Goal: Transaction & Acquisition: Purchase product/service

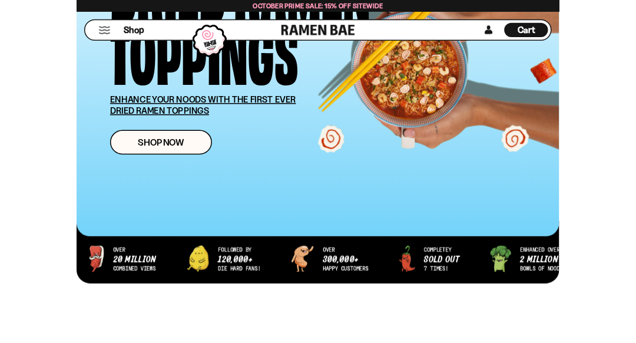
scroll to position [194, 0]
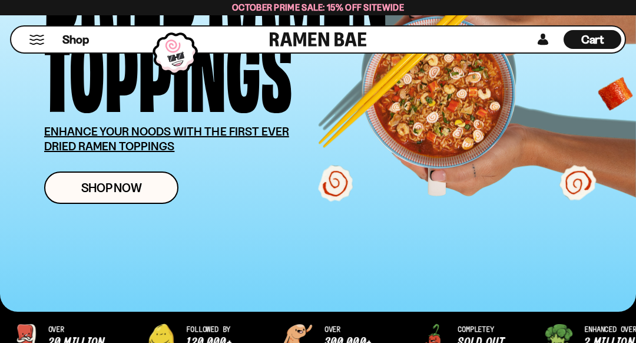
click at [120, 185] on span "Shop Now" at bounding box center [111, 187] width 61 height 12
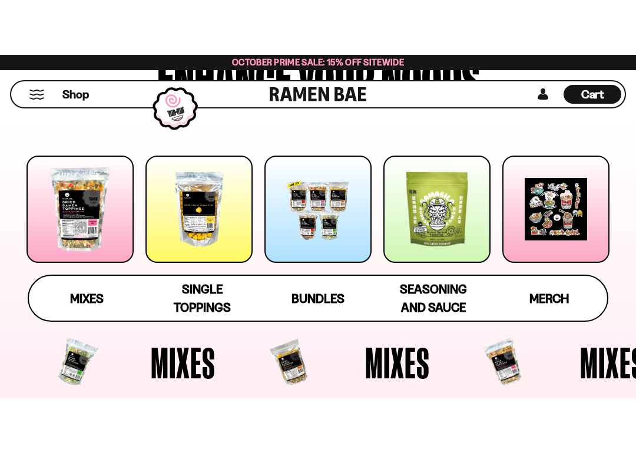
scroll to position [138, 0]
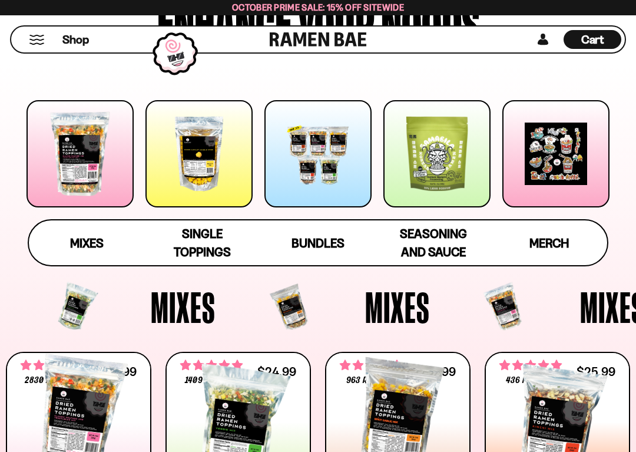
click at [320, 240] on span "Bundles" at bounding box center [317, 243] width 53 height 15
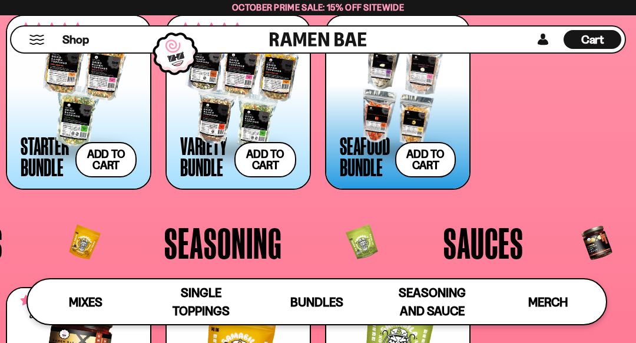
scroll to position [1950, 0]
click at [67, 97] on div at bounding box center [79, 91] width 116 height 118
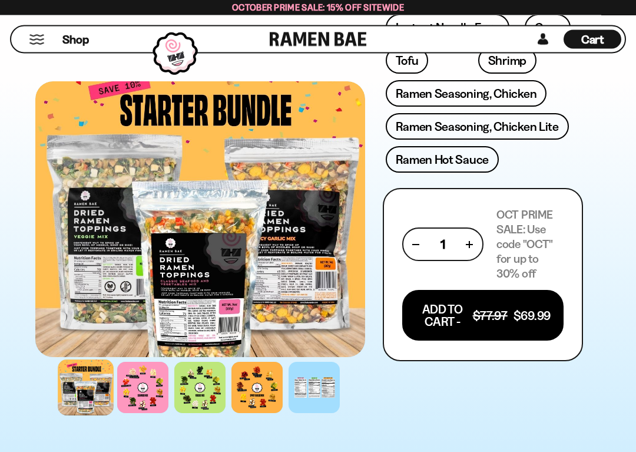
scroll to position [673, 0]
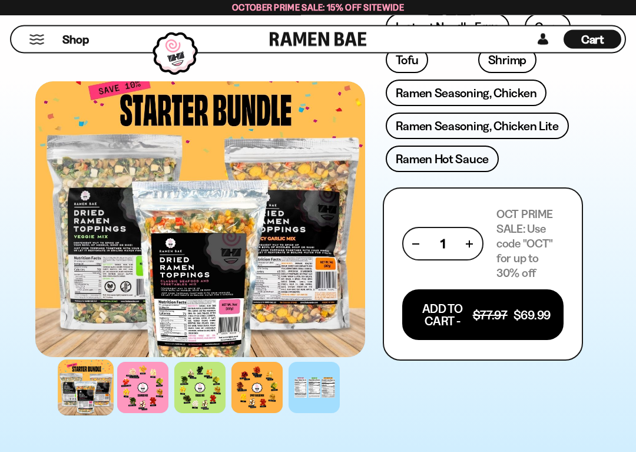
click at [464, 318] on button "Add To Cart - $77.97 $69.99" at bounding box center [482, 315] width 161 height 51
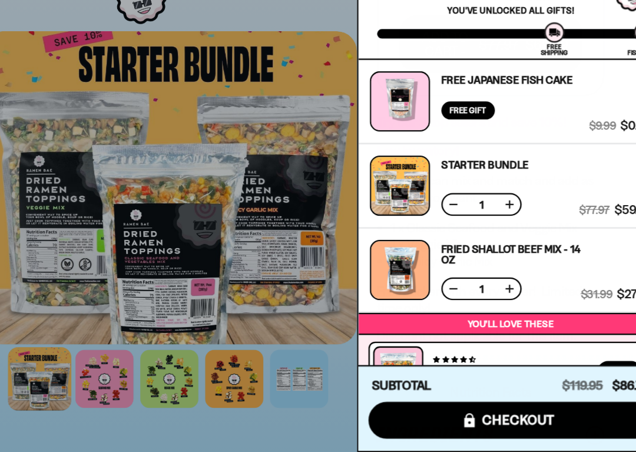
scroll to position [0, 0]
click at [444, 302] on button at bounding box center [450, 308] width 12 height 12
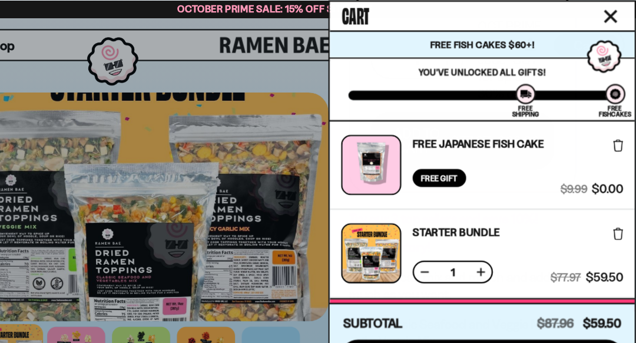
scroll to position [864, 0]
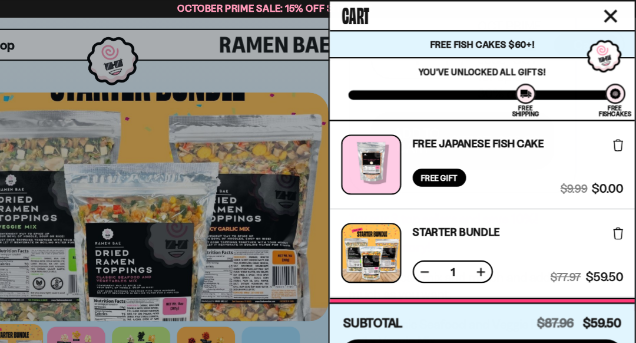
click at [444, 240] on button at bounding box center [450, 239] width 12 height 12
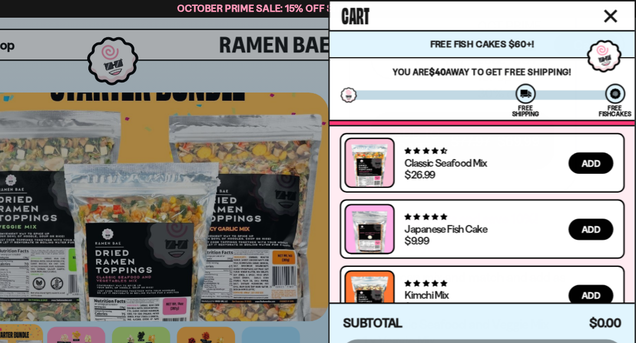
scroll to position [76, 0]
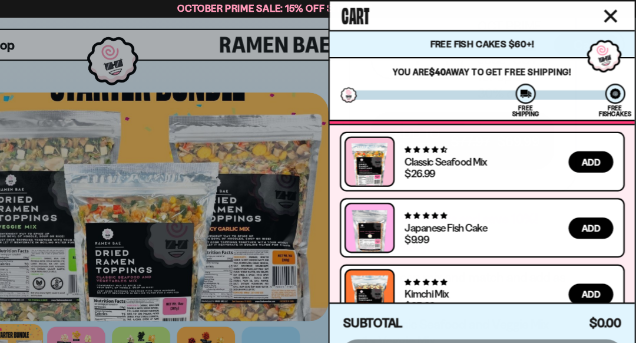
click at [588, 142] on span "Add" at bounding box center [596, 142] width 16 height 8
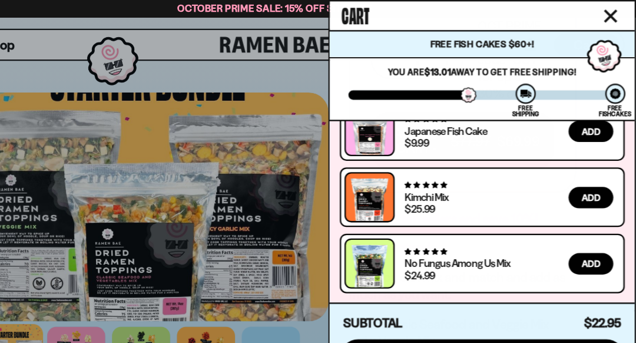
scroll to position [121, 0]
click at [588, 173] on span "Add" at bounding box center [596, 174] width 16 height 8
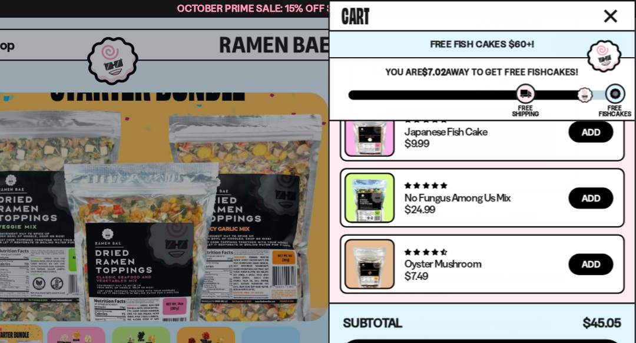
scroll to position [197, 0]
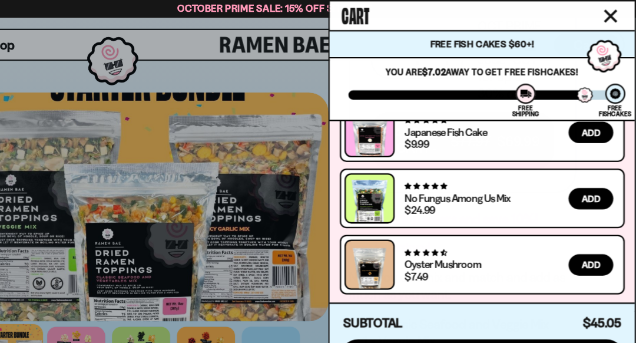
click at [384, 234] on link at bounding box center [401, 239] width 34 height 46
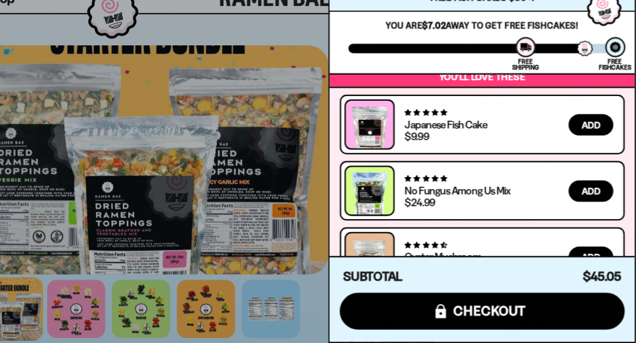
scroll to position [165, 0]
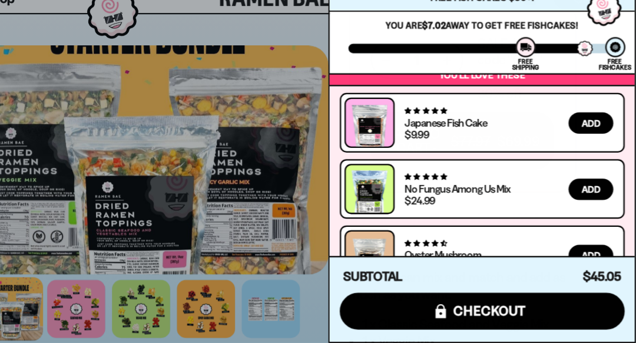
click at [384, 190] on link at bounding box center [401, 213] width 34 height 46
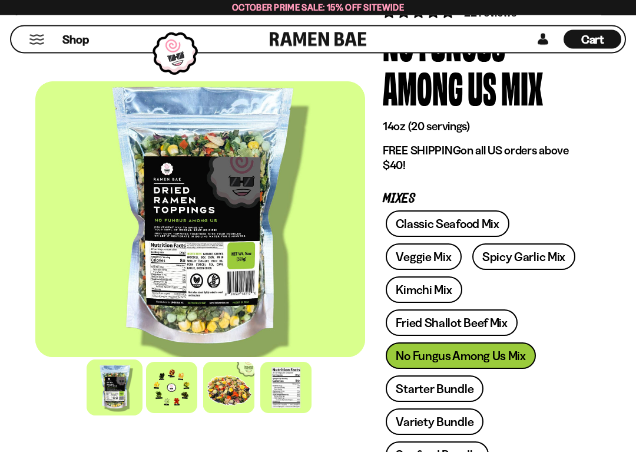
scroll to position [121, 0]
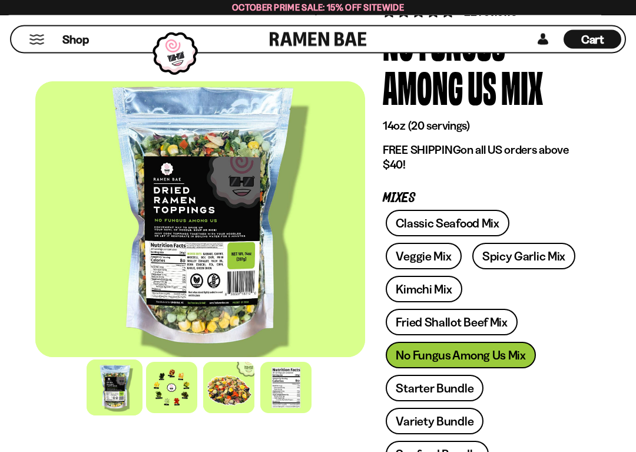
click at [174, 342] on div at bounding box center [171, 386] width 51 height 51
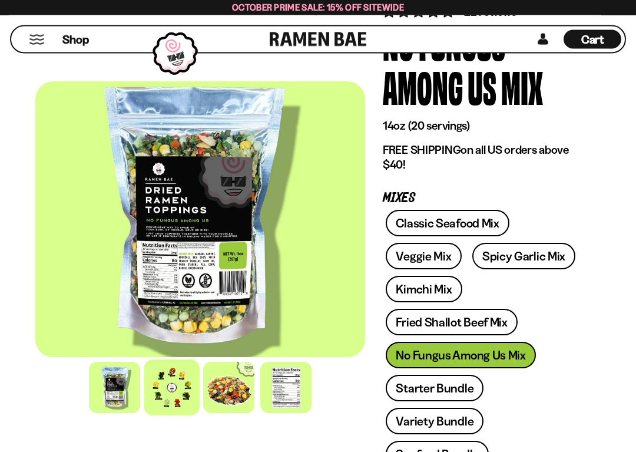
scroll to position [121, 0]
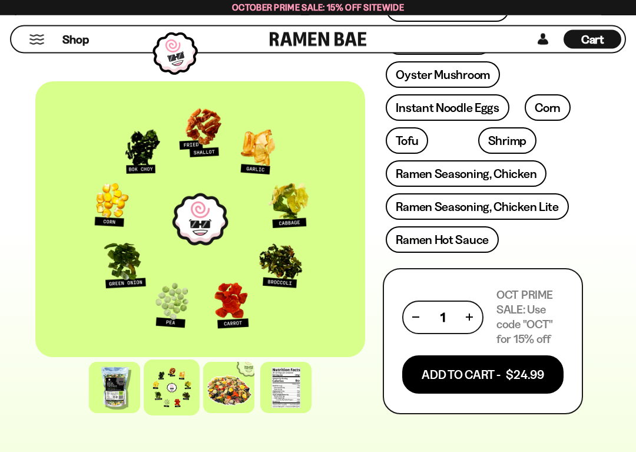
click at [464, 342] on button "Add To Cart - $24.99" at bounding box center [482, 375] width 161 height 38
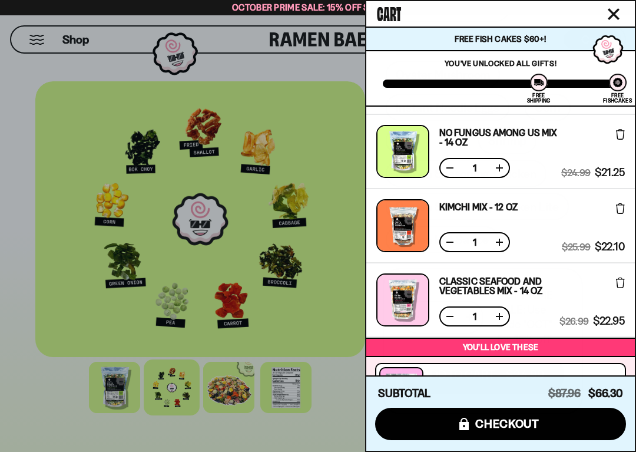
scroll to position [67, 0]
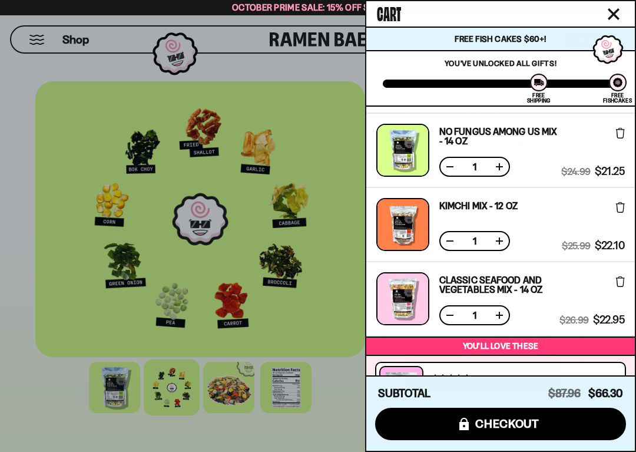
click at [402, 224] on div at bounding box center [402, 224] width 53 height 53
click at [399, 223] on div at bounding box center [402, 224] width 53 height 53
click at [482, 203] on link "Kimchi Mix - 12 OZ" at bounding box center [478, 205] width 78 height 9
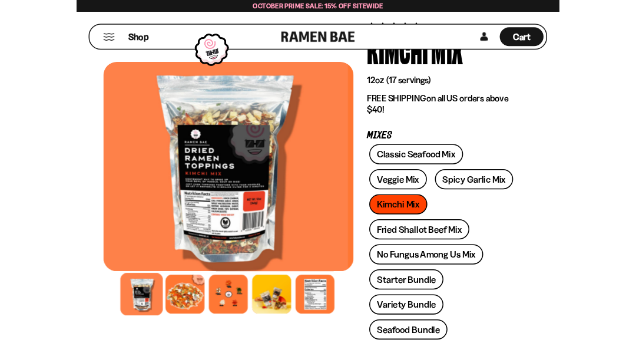
scroll to position [93, 0]
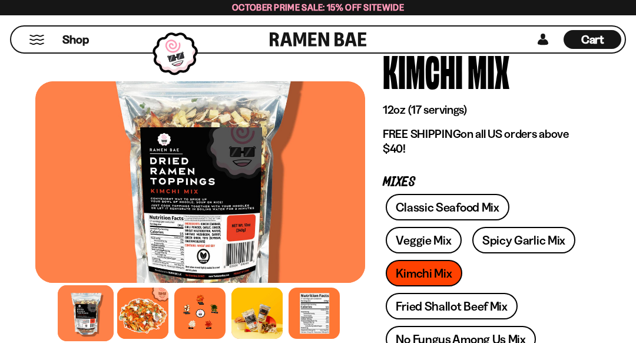
click at [201, 310] on div at bounding box center [199, 312] width 51 height 51
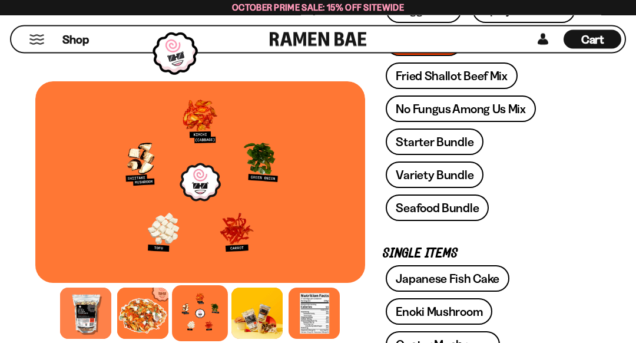
scroll to position [314, 0]
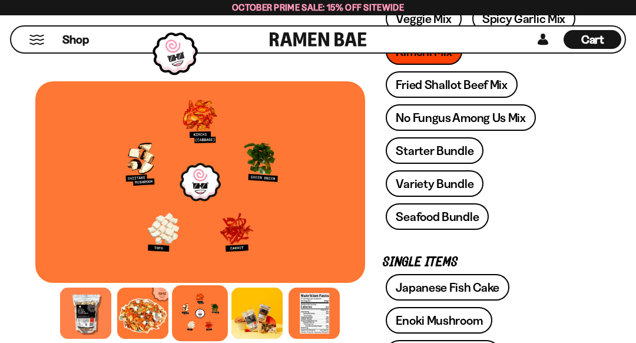
click at [597, 41] on span "Cart" at bounding box center [592, 39] width 23 height 14
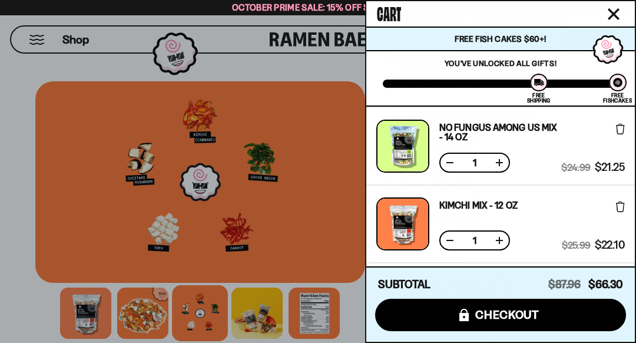
scroll to position [78, 0]
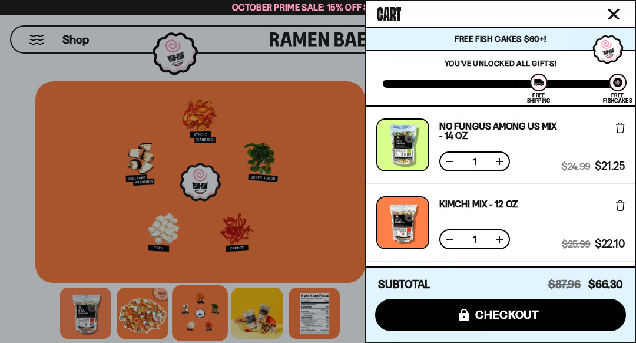
click at [446, 237] on button at bounding box center [450, 239] width 12 height 12
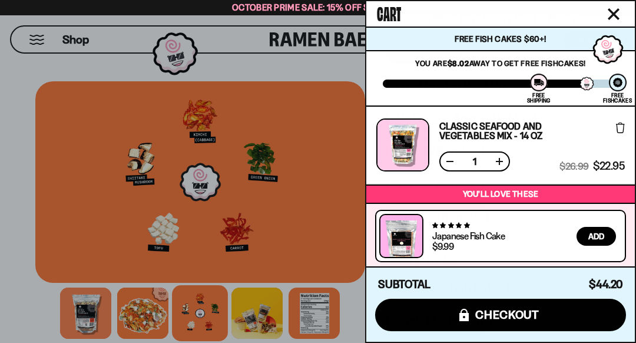
click at [283, 223] on div at bounding box center [318, 171] width 636 height 343
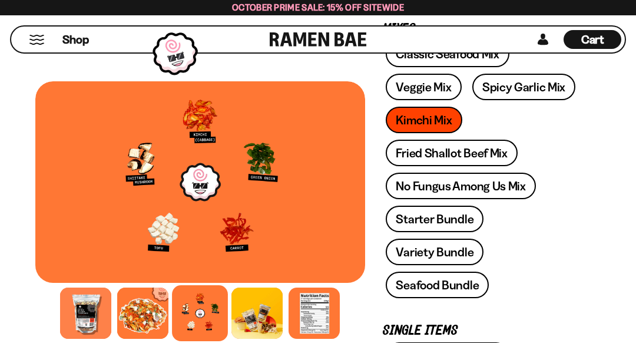
scroll to position [246, 0]
click at [483, 150] on link "Fried Shallot Beef Mix" at bounding box center [451, 153] width 131 height 26
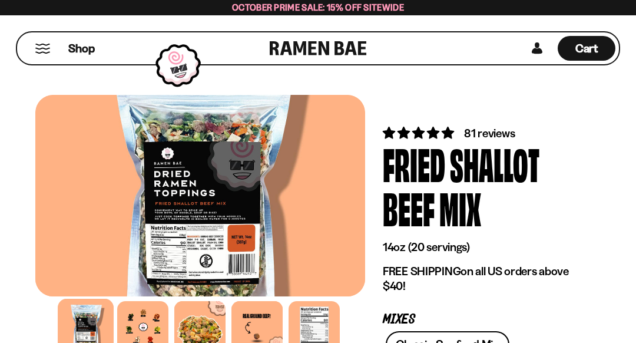
click at [149, 320] on div at bounding box center [142, 326] width 51 height 51
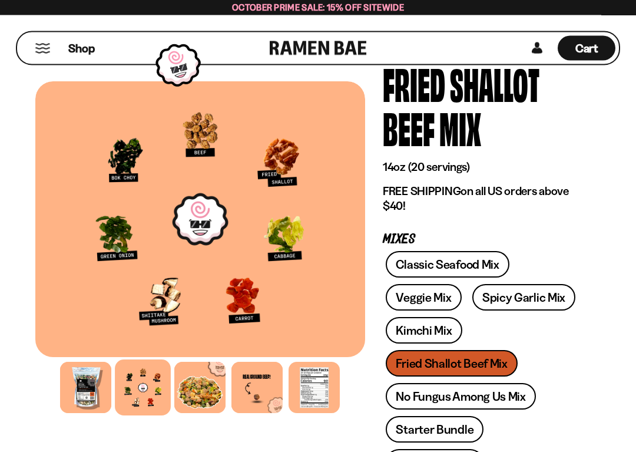
scroll to position [80, 0]
click at [582, 55] on span "Cart" at bounding box center [586, 48] width 23 height 14
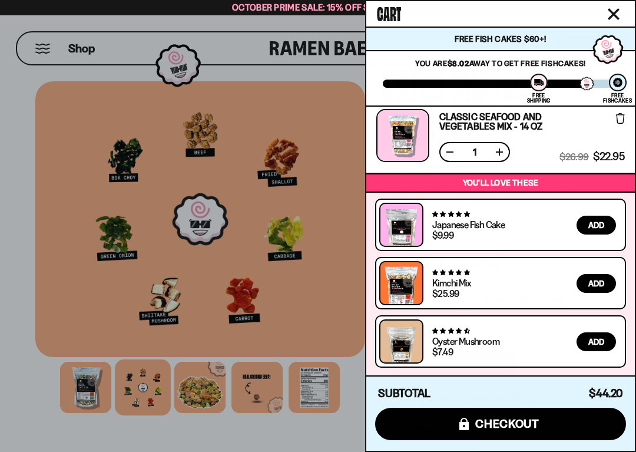
scroll to position [81, 0]
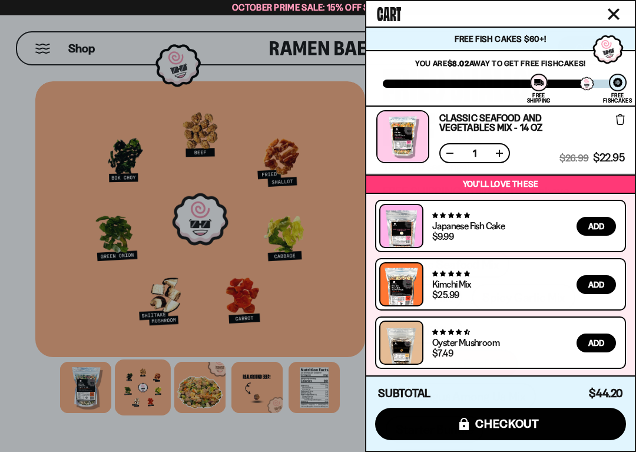
click at [613, 16] on icon "Close cart" at bounding box center [614, 14] width 12 height 12
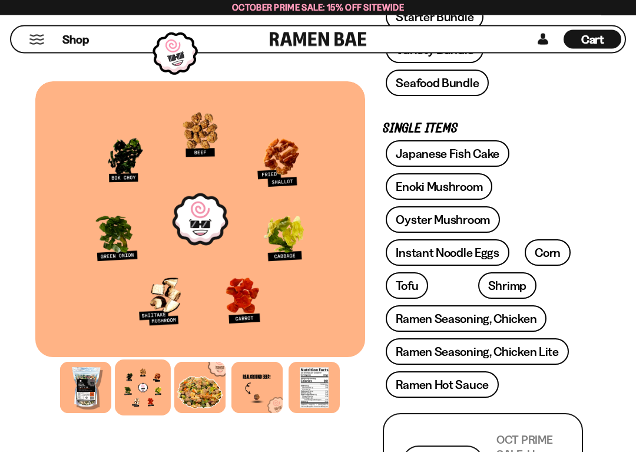
scroll to position [492, 0]
click at [457, 251] on link "Instant Noodle Eggs" at bounding box center [447, 252] width 123 height 26
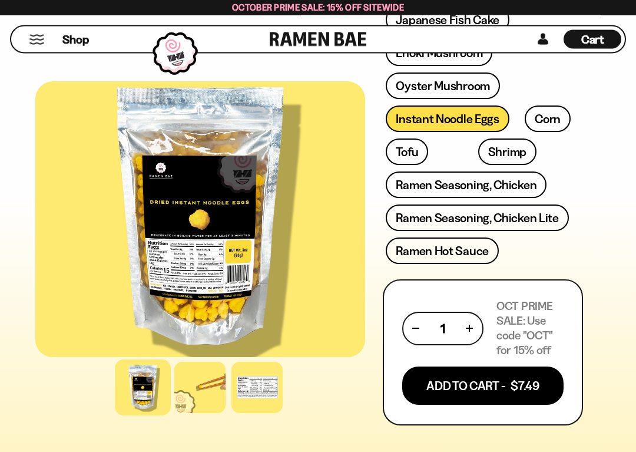
scroll to position [628, 0]
click at [478, 342] on button "Add To Cart - $7.49" at bounding box center [482, 385] width 161 height 38
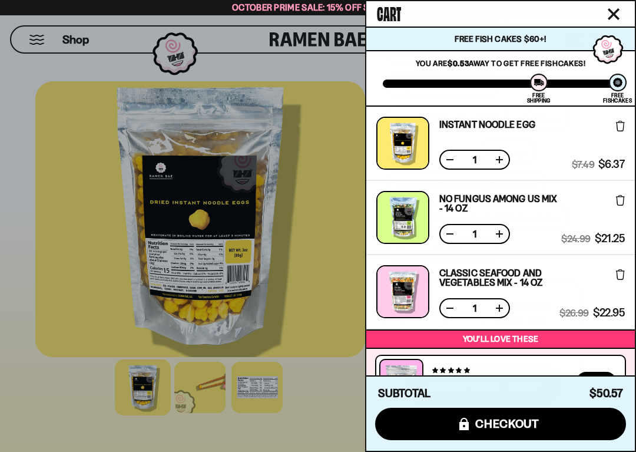
click at [309, 342] on div at bounding box center [318, 226] width 636 height 452
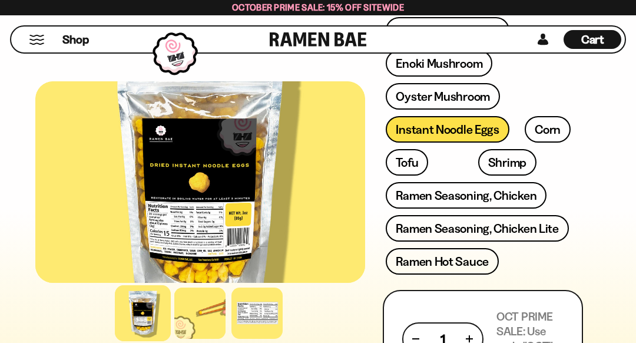
scroll to position [617, 0]
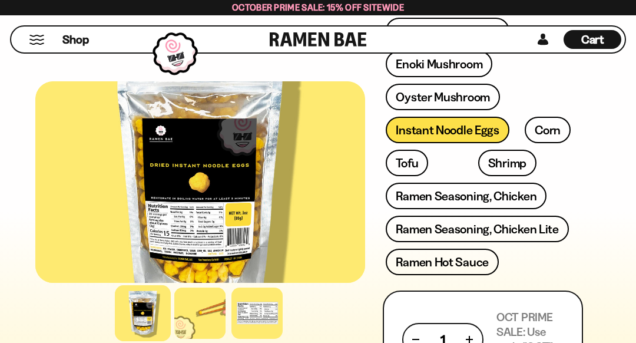
click at [538, 227] on link "Ramen Seasoning, Chicken Lite" at bounding box center [477, 228] width 183 height 26
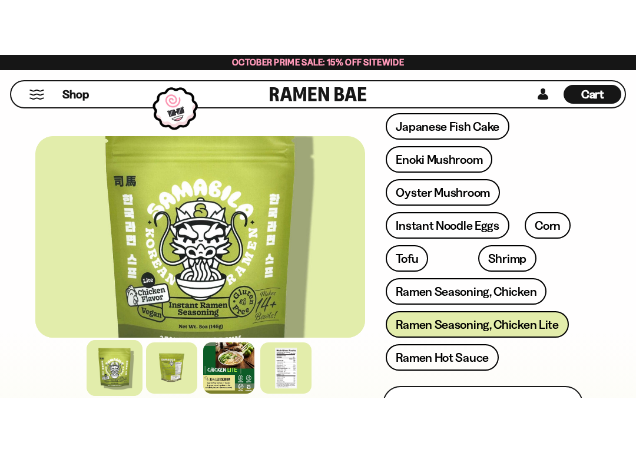
scroll to position [621, 0]
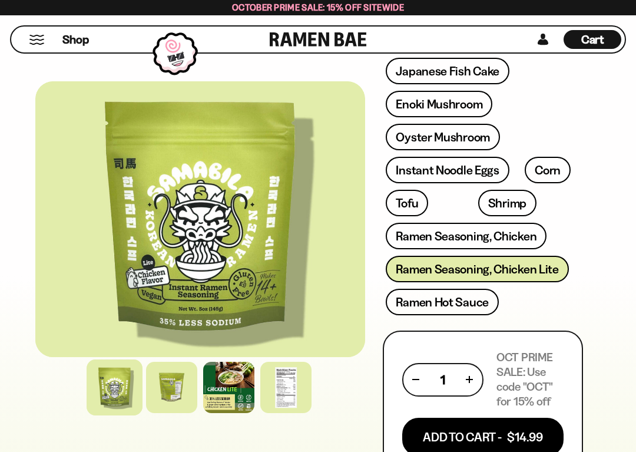
click at [478, 197] on link "Shrimp" at bounding box center [507, 203] width 58 height 26
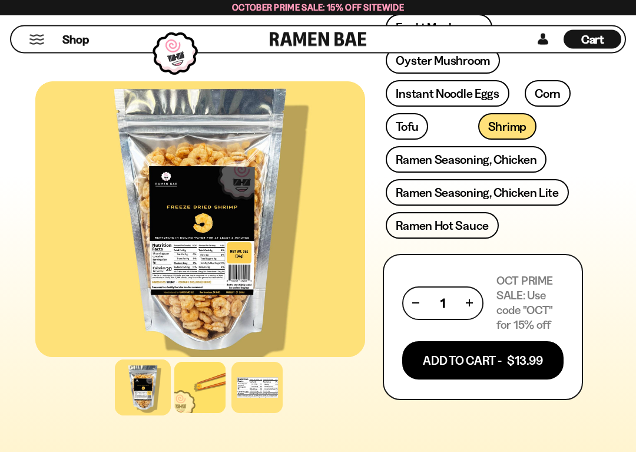
scroll to position [611, 0]
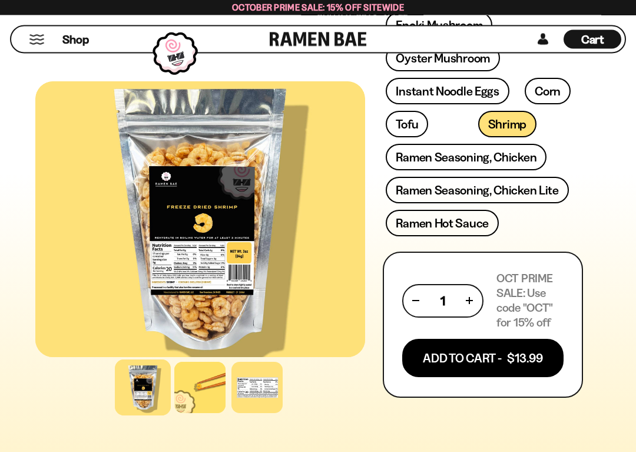
click at [475, 342] on button "Add To Cart - $13.99" at bounding box center [482, 358] width 161 height 38
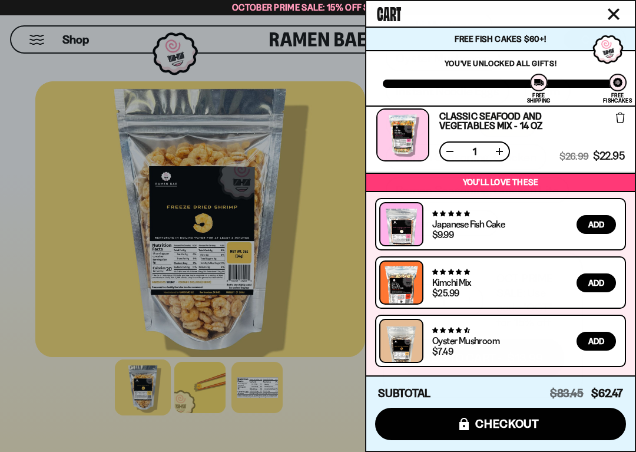
scroll to position [305, 0]
click at [615, 8] on icon "Close cart" at bounding box center [614, 14] width 12 height 12
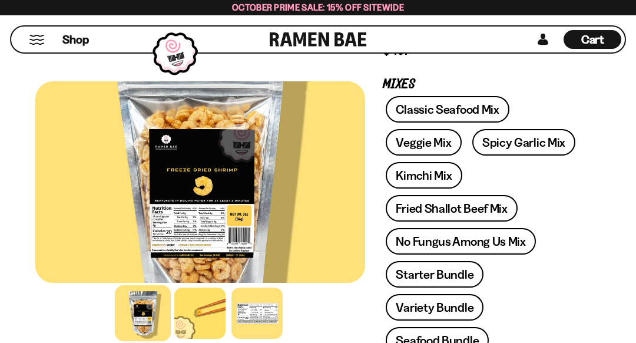
scroll to position [174, 0]
